Goal: Information Seeking & Learning: Stay updated

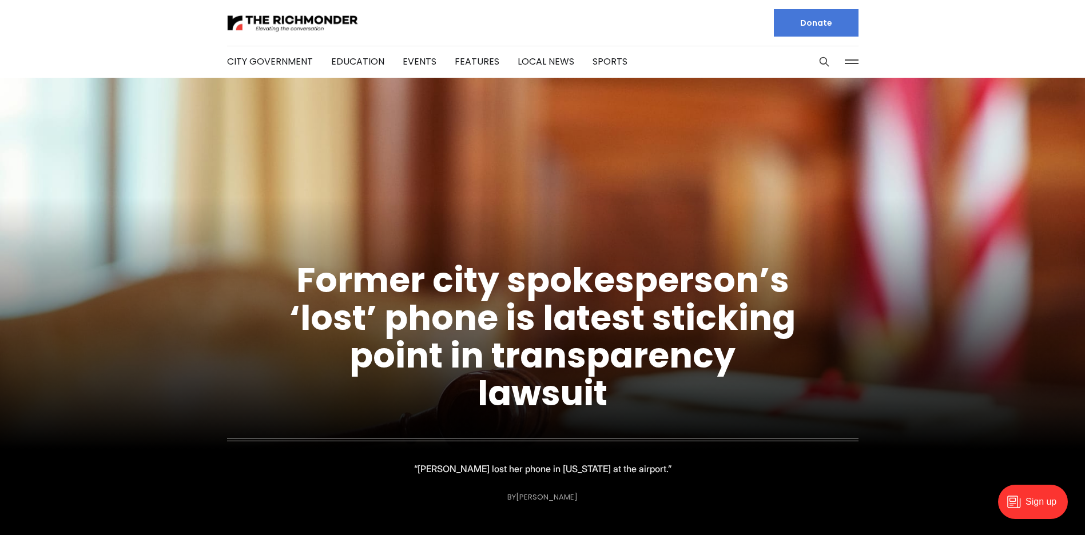
scroll to position [114, 0]
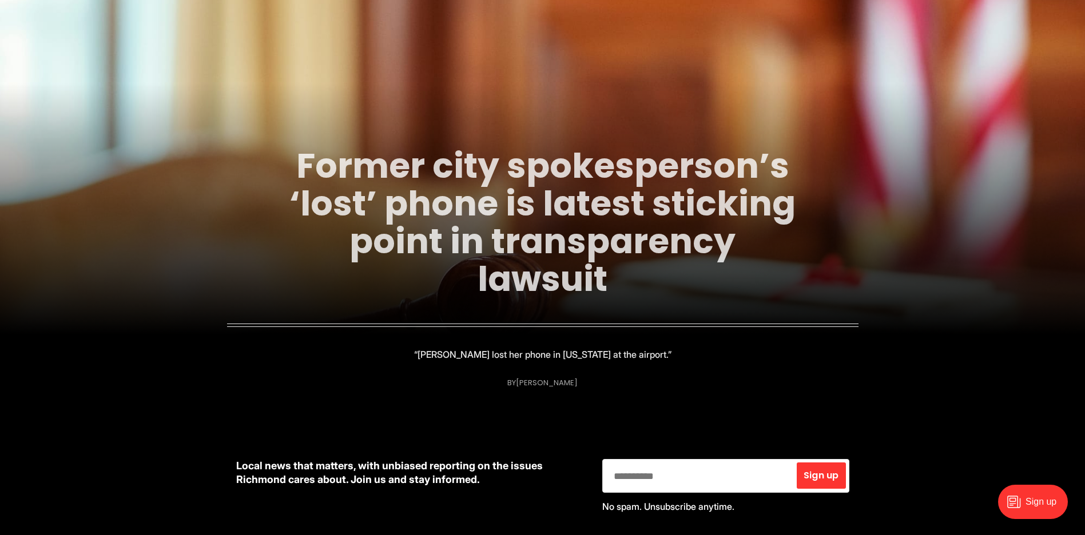
click at [546, 244] on link "Former city spokesperson’s ‘lost’ phone is latest sticking point in transparenc…" at bounding box center [542, 222] width 506 height 161
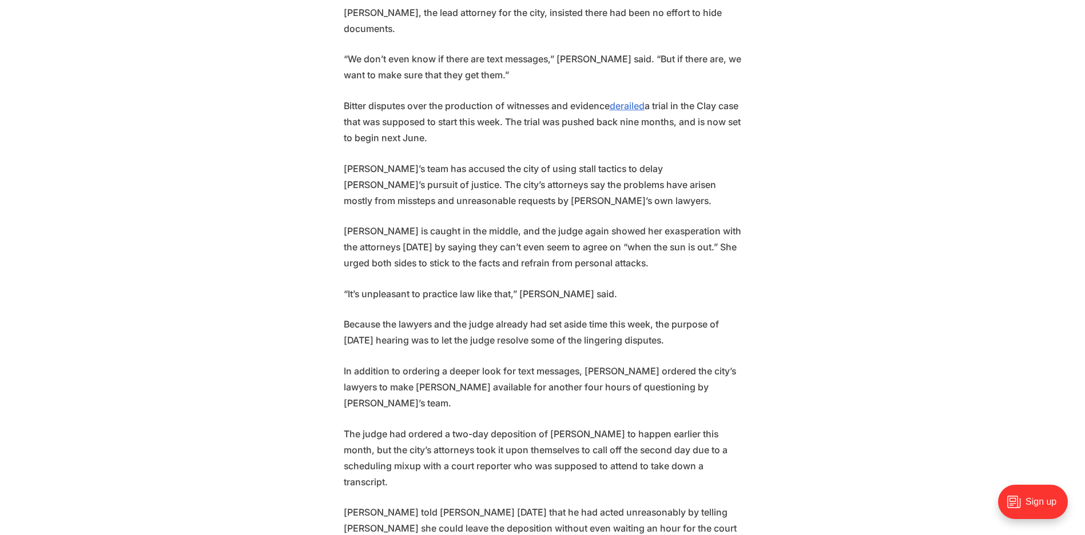
scroll to position [1830, 0]
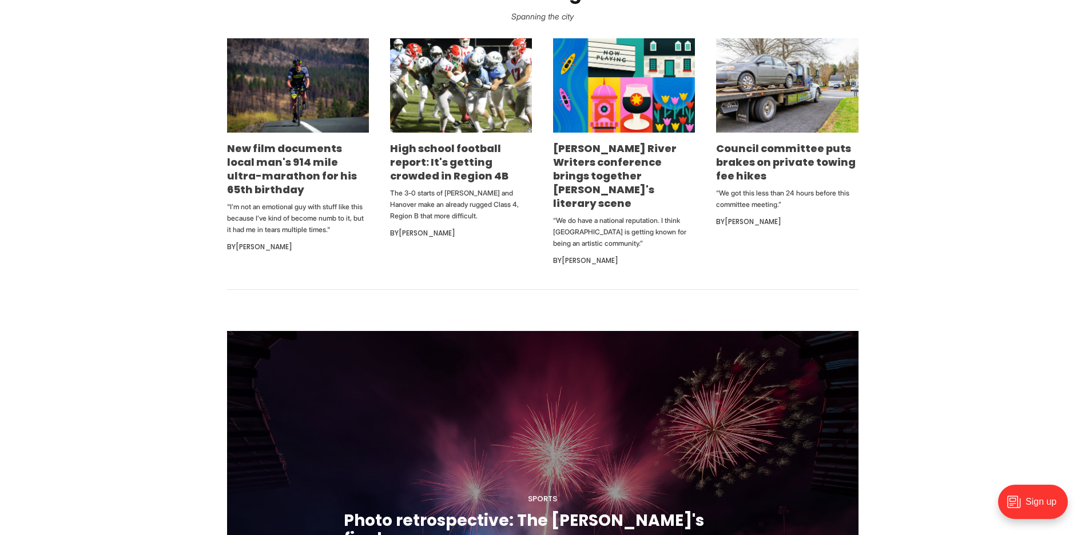
scroll to position [686, 0]
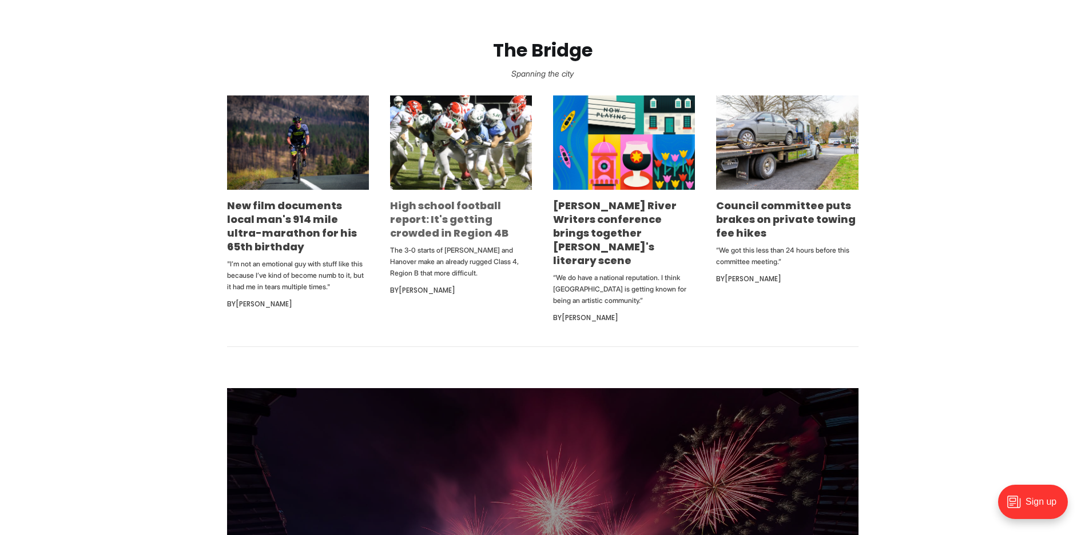
click at [436, 226] on link "High school football report: It's getting crowded in Region 4B" at bounding box center [449, 219] width 118 height 42
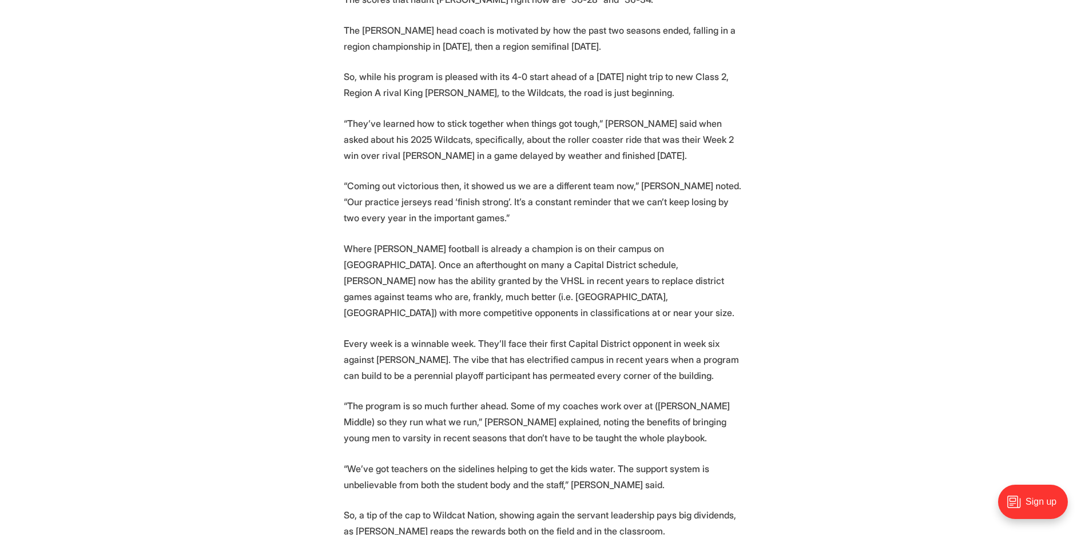
scroll to position [2517, 0]
